Goal: Check status: Check status

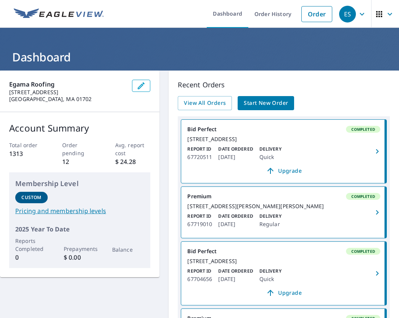
click at [274, 17] on link "Order History" at bounding box center [272, 14] width 49 height 28
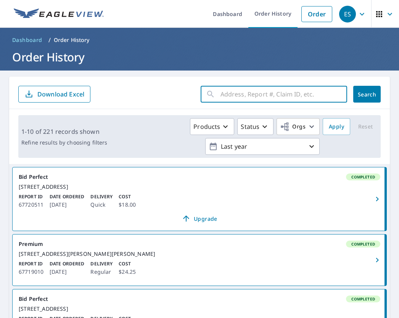
click at [230, 98] on input "text" at bounding box center [283, 93] width 127 height 21
paste input "[STREET_ADDRESS][PERSON_NAME] 02119"
type input "[STREET_ADDRESS][PERSON_NAME] 02119"
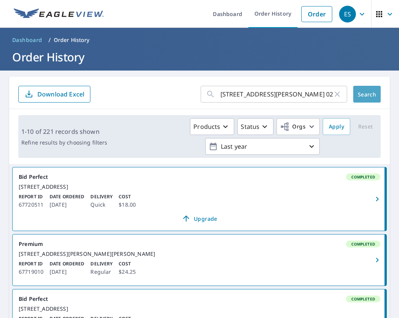
click at [364, 94] on span "Search" at bounding box center [366, 94] width 15 height 7
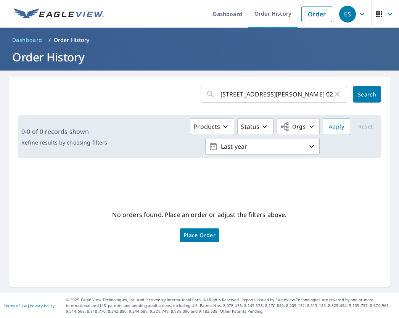
click at [334, 94] on icon "button" at bounding box center [336, 94] width 9 height 9
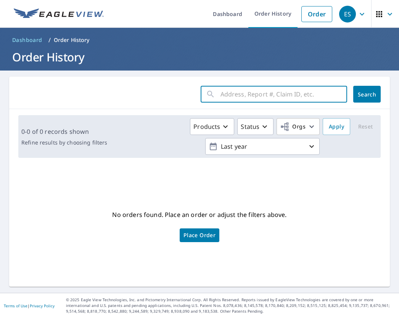
paste input "[STREET_ADDRESS][PERSON_NAME][PERSON_NAME]"
type input "[STREET_ADDRESS][PERSON_NAME][PERSON_NAME]"
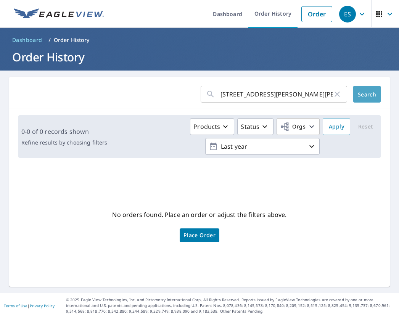
click at [368, 95] on span "Search" at bounding box center [366, 94] width 15 height 7
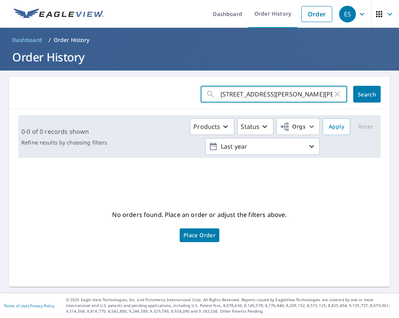
drag, startPoint x: 226, startPoint y: 94, endPoint x: 201, endPoint y: 95, distance: 25.6
click at [201, 95] on div "[STREET_ADDRESS][PERSON_NAME][PERSON_NAME] ​" at bounding box center [273, 94] width 146 height 17
type input "[PERSON_NAME] [GEOGRAPHIC_DATA][PERSON_NAME]"
click at [359, 92] on span "Search" at bounding box center [366, 94] width 15 height 7
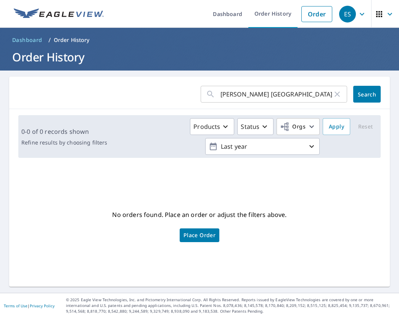
click at [308, 144] on icon "button" at bounding box center [311, 146] width 9 height 9
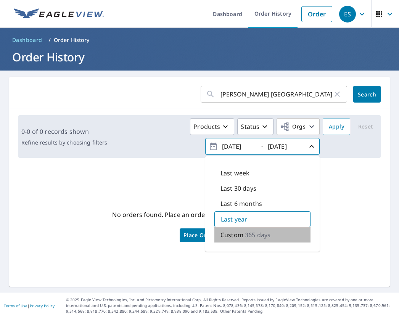
click at [245, 234] on p "365 days" at bounding box center [258, 234] width 26 height 9
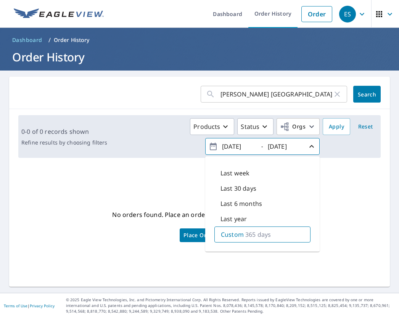
click at [227, 236] on p "Custom" at bounding box center [232, 234] width 23 height 9
click at [335, 199] on div "No orders found. Place an order or adjust the filters above. Place Order" at bounding box center [199, 225] width 368 height 111
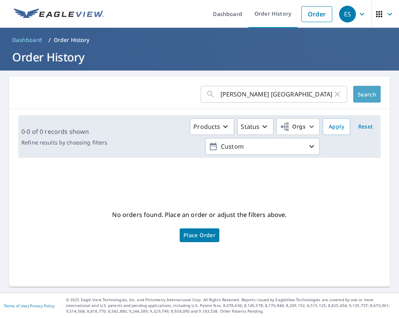
click at [359, 92] on span "Search" at bounding box center [366, 94] width 15 height 7
click at [223, 125] on icon "button" at bounding box center [225, 126] width 9 height 9
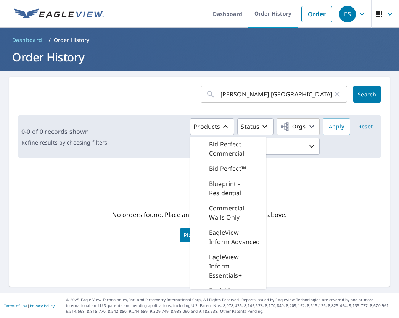
click at [224, 148] on p "Bid Perfect - Commercial" at bounding box center [234, 149] width 51 height 18
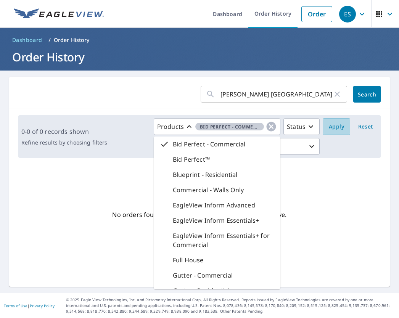
click at [330, 125] on span "Apply" at bounding box center [336, 127] width 15 height 10
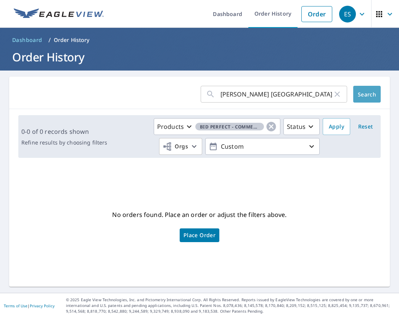
click at [361, 91] on span "Search" at bounding box center [366, 94] width 15 height 7
click at [215, 95] on div "[PERSON_NAME] St. [PERSON_NAME] ​" at bounding box center [273, 94] width 146 height 17
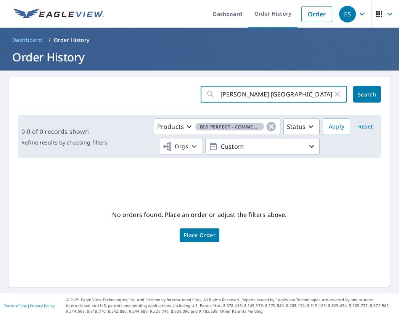
click at [368, 93] on span "Search" at bounding box center [366, 94] width 15 height 7
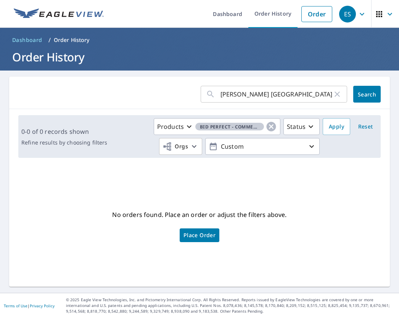
click at [304, 175] on div "No orders found. Place an order or adjust the filters above. Place Order" at bounding box center [199, 225] width 368 height 111
click at [266, 125] on icon "button" at bounding box center [271, 127] width 10 height 10
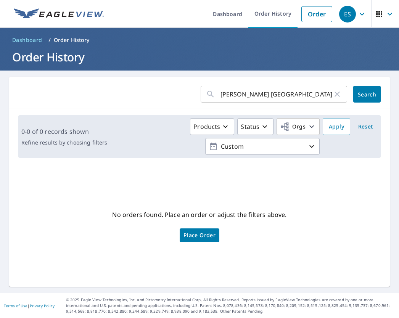
click at [308, 145] on icon "button" at bounding box center [311, 146] width 9 height 9
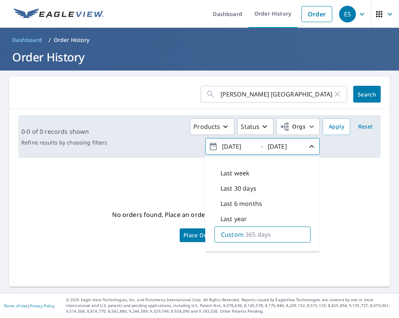
click at [233, 220] on p "Last year" at bounding box center [233, 218] width 26 height 9
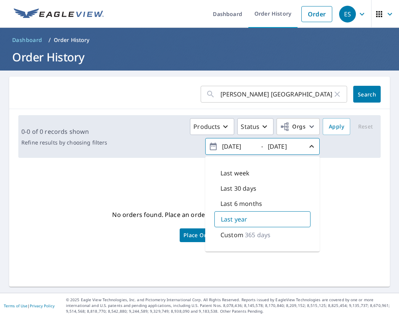
click at [330, 198] on div "No orders found. Place an order or adjust the filters above. Place Order" at bounding box center [199, 225] width 368 height 111
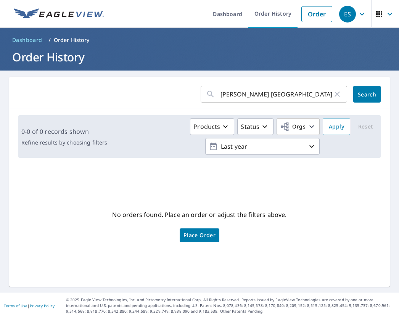
click at [332, 128] on span "Apply" at bounding box center [336, 127] width 15 height 10
click at [307, 124] on icon "button" at bounding box center [311, 126] width 9 height 9
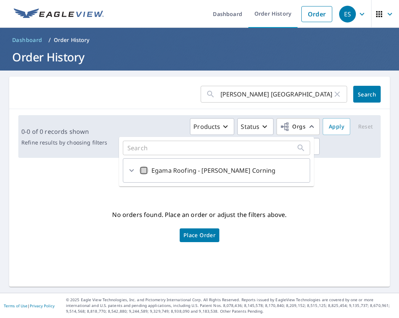
click at [144, 169] on input "Egama Roofing - [PERSON_NAME] Corning" at bounding box center [143, 170] width 9 height 9
checkbox input "true"
click at [340, 202] on div "No orders found. Place an order or adjust the filters above. Place Order" at bounding box center [199, 225] width 368 height 111
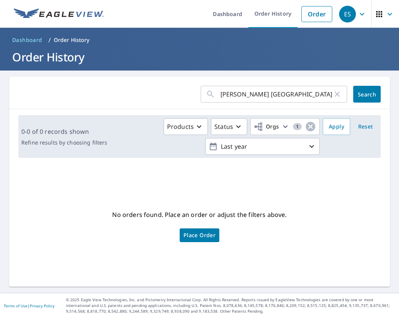
click at [236, 127] on icon "button" at bounding box center [238, 126] width 5 height 3
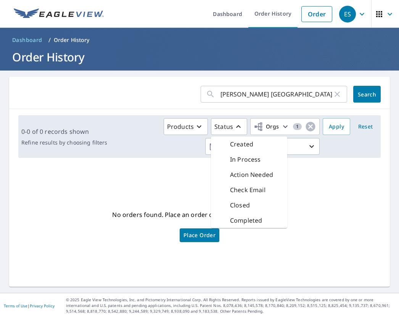
click at [235, 145] on p "Created" at bounding box center [241, 144] width 23 height 9
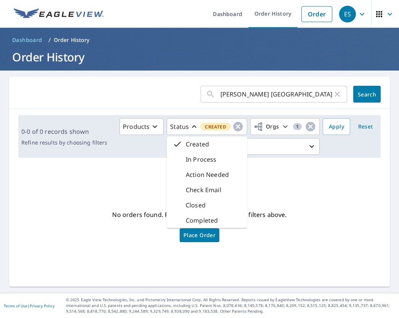
click at [305, 184] on div "No orders found. Place an order or adjust the filters above. Place Order" at bounding box center [199, 225] width 368 height 111
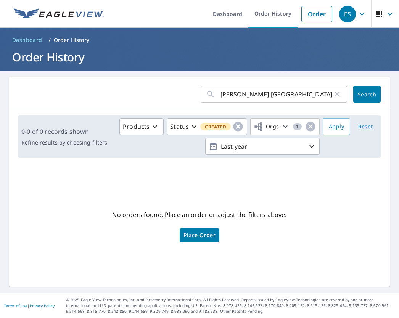
click at [359, 93] on span "Search" at bounding box center [366, 94] width 15 height 7
